Goal: Find specific fact: Find specific fact

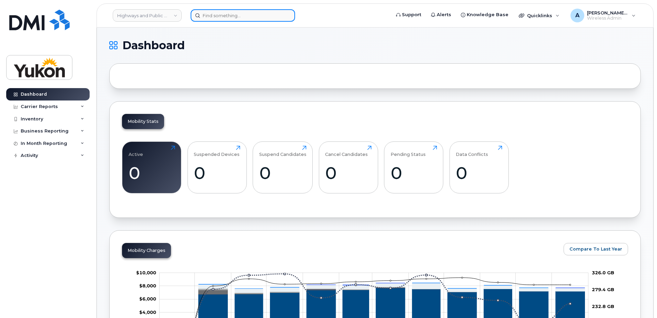
click at [222, 20] on input at bounding box center [243, 15] width 104 height 12
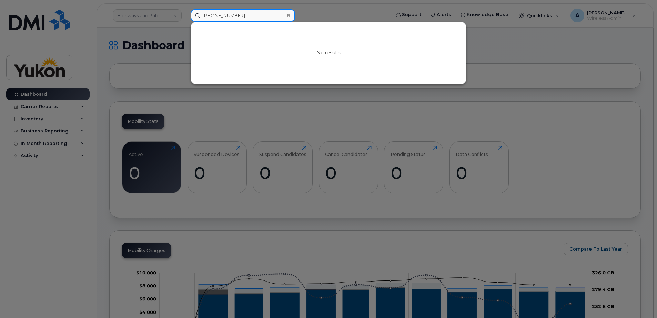
type input "[PHONE_NUMBER]"
click at [344, 107] on div at bounding box center [328, 159] width 657 height 318
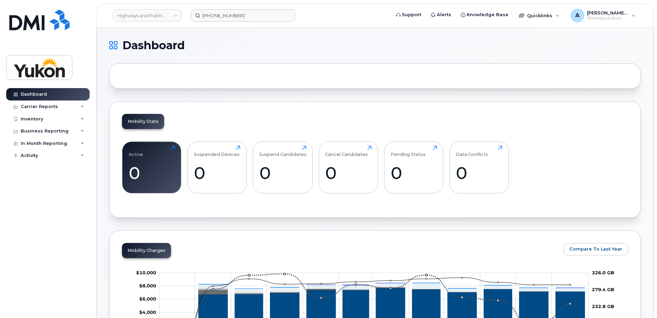
click at [372, 40] on h1 "Dashboard" at bounding box center [373, 45] width 528 height 11
click at [493, 43] on h1 "Dashboard" at bounding box center [373, 45] width 528 height 11
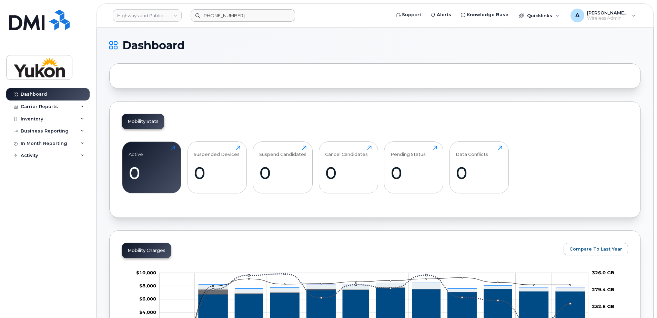
click at [346, 43] on h1 "Dashboard" at bounding box center [373, 45] width 528 height 11
click at [158, 78] on div at bounding box center [374, 75] width 531 height 25
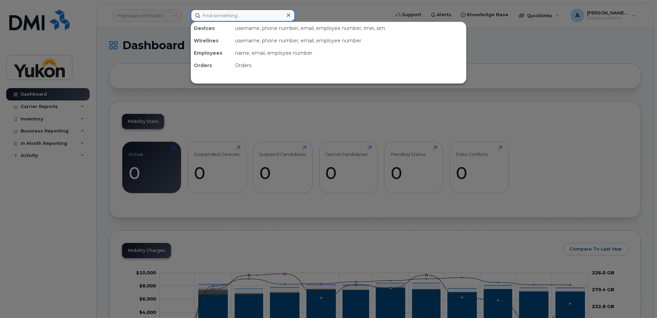
click at [233, 16] on input at bounding box center [243, 15] width 104 height 12
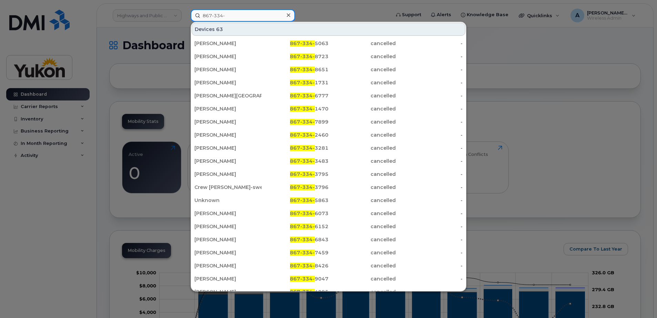
type input "867-334-"
